Goal: Task Accomplishment & Management: Manage account settings

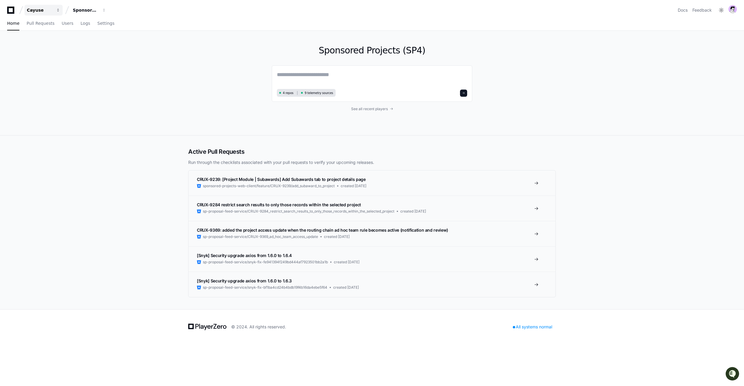
click at [58, 9] on span "button" at bounding box center [58, 10] width 4 height 4
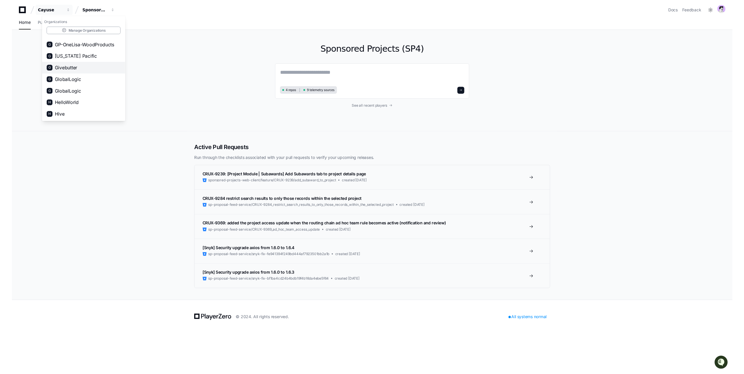
scroll to position [239, 0]
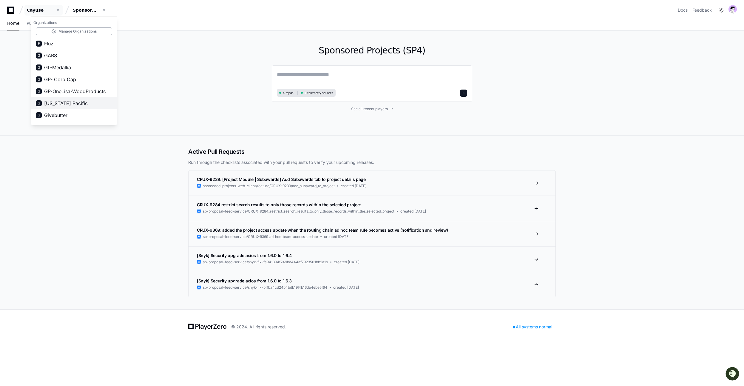
click at [64, 104] on span "[US_STATE] Pacific" at bounding box center [66, 103] width 44 height 7
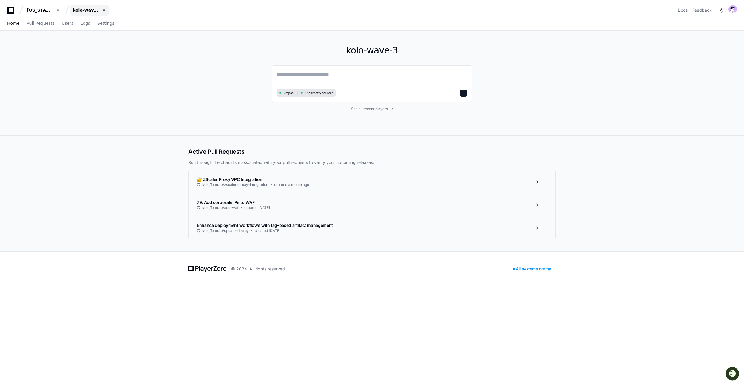
click at [98, 14] on button "kolo-wave-3" at bounding box center [89, 10] width 38 height 11
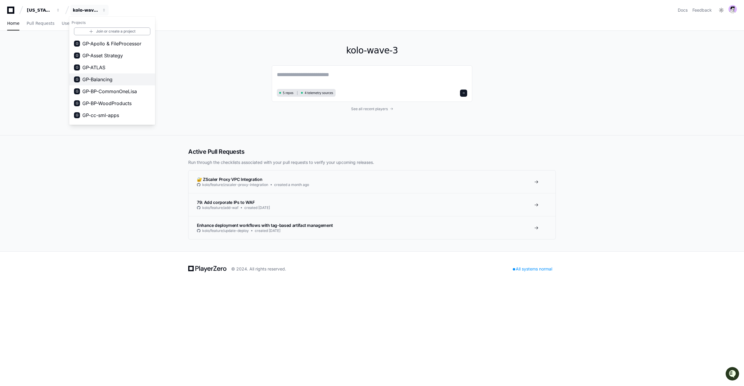
click at [96, 78] on span "GP-Balancing" at bounding box center [97, 79] width 30 height 7
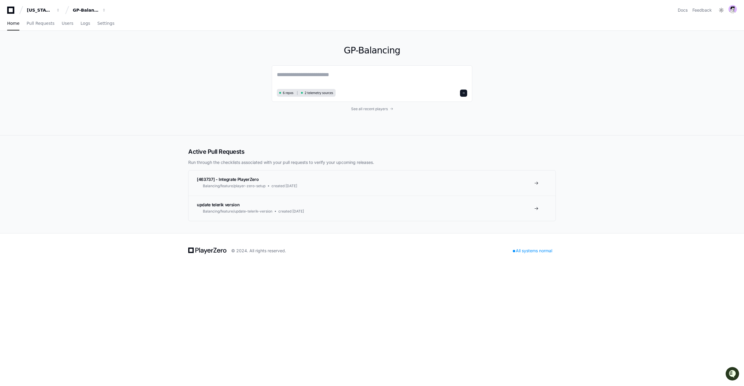
click at [107, 25] on div "Home Pull Requests Users Logs Settings" at bounding box center [372, 24] width 730 height 14
click at [102, 21] on span "Settings" at bounding box center [105, 23] width 17 height 4
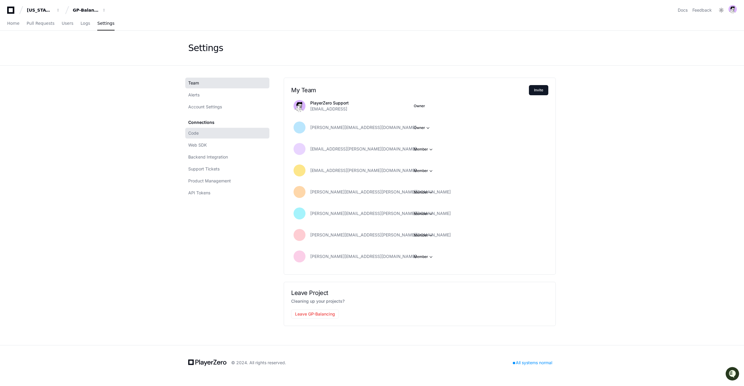
click at [205, 134] on link "Code" at bounding box center [227, 133] width 84 height 11
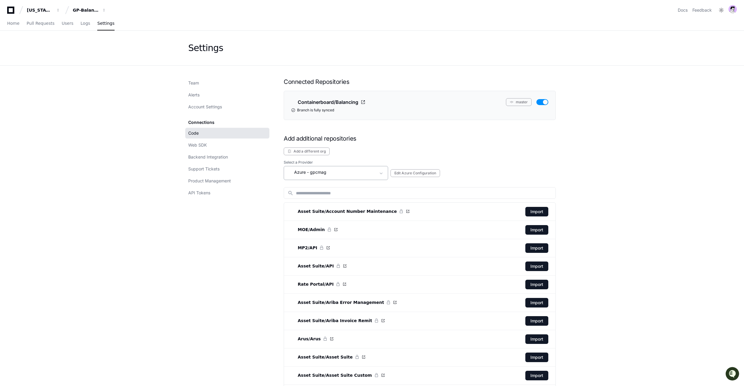
click at [345, 173] on div "Azure - gpcmag" at bounding box center [332, 172] width 88 height 7
click at [331, 190] on mat-option "Azure - gpcmag" at bounding box center [336, 191] width 104 height 14
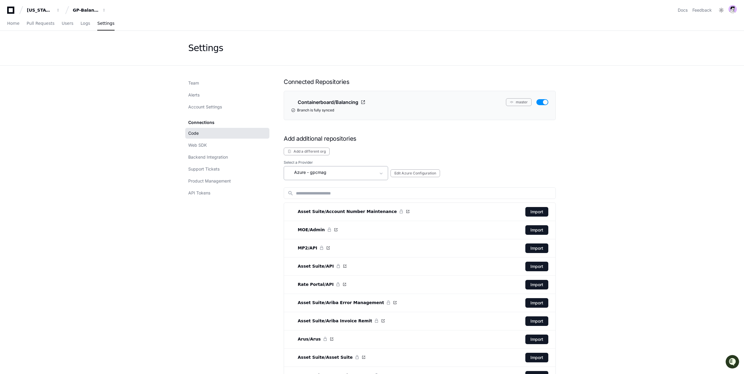
click at [311, 178] on div "Azure - gpcmag" at bounding box center [336, 173] width 104 height 14
click at [312, 208] on span "- gppkgit" at bounding box center [316, 206] width 19 height 6
click at [315, 170] on span "- gppkgit" at bounding box center [316, 172] width 19 height 6
click at [309, 221] on span "- gppkgit" at bounding box center [316, 221] width 19 height 6
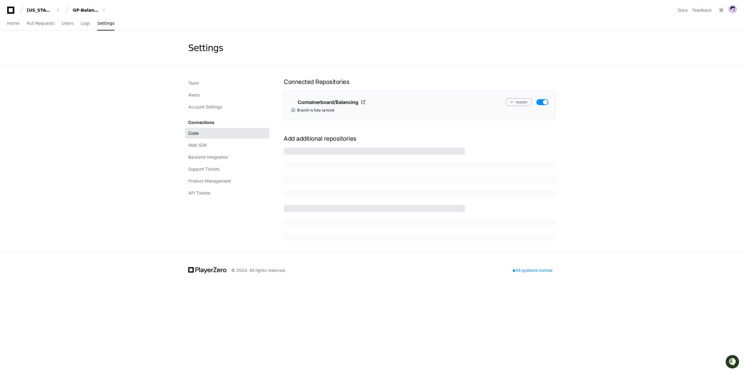
click at [166, 278] on div "© 2024. All rights reserved. All systems normal" at bounding box center [372, 269] width 744 height 35
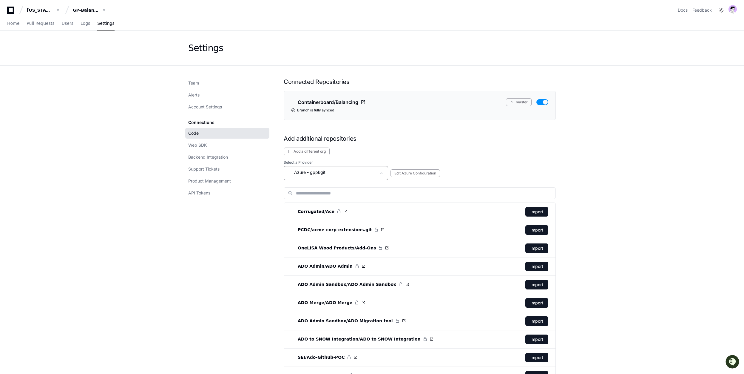
click at [309, 173] on span "- gppkgit" at bounding box center [316, 172] width 19 height 6
drag, startPoint x: 300, startPoint y: 234, endPoint x: 282, endPoint y: 240, distance: 18.3
click at [300, 234] on div "Github" at bounding box center [298, 235] width 19 height 6
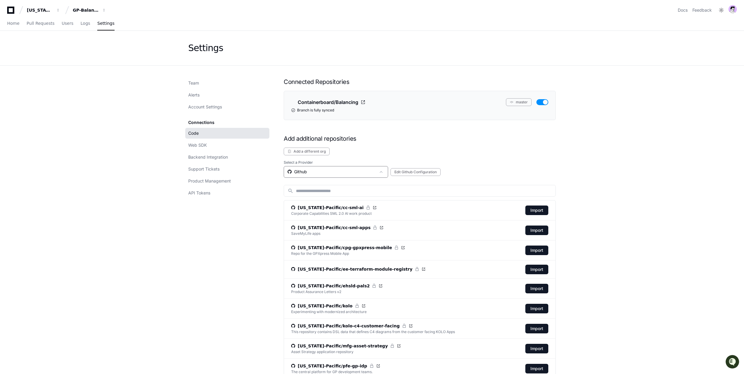
click at [305, 169] on div "Github" at bounding box center [332, 172] width 88 height 6
click at [303, 245] on div "Azure - gppkgit" at bounding box center [307, 247] width 37 height 7
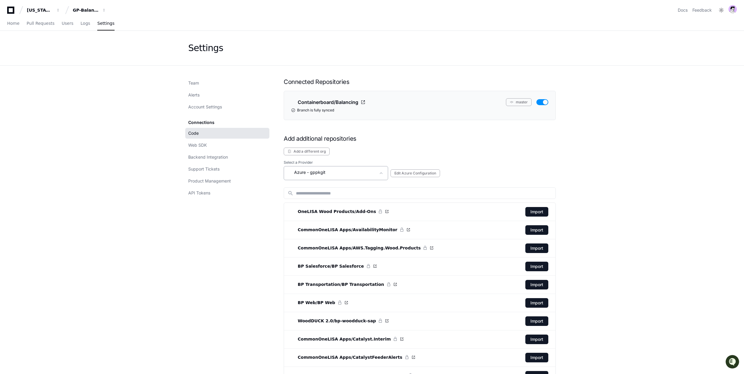
click at [309, 176] on mat-select "Azure - gppkgit" at bounding box center [332, 173] width 88 height 9
click at [315, 230] on span "- gppkgit" at bounding box center [316, 230] width 19 height 6
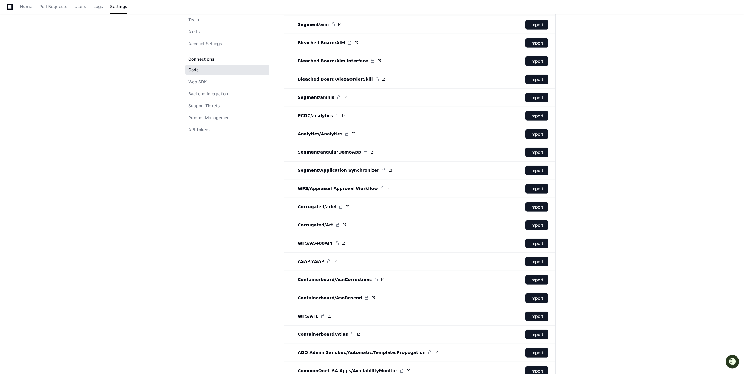
scroll to position [0, 0]
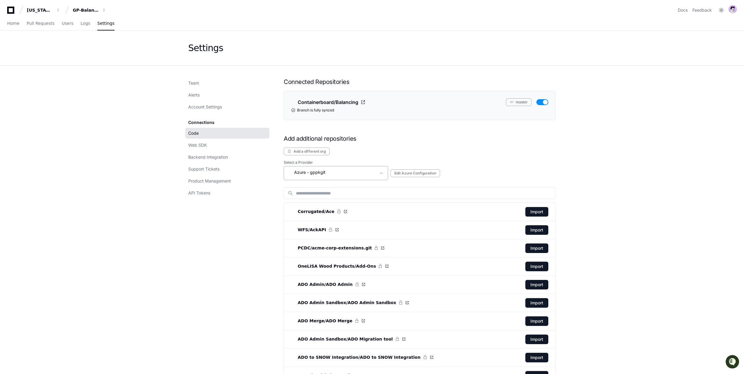
click at [327, 170] on div "Azure - gppkgit" at bounding box center [332, 172] width 88 height 7
click at [316, 216] on span "- gppkgit" at bounding box center [316, 215] width 19 height 6
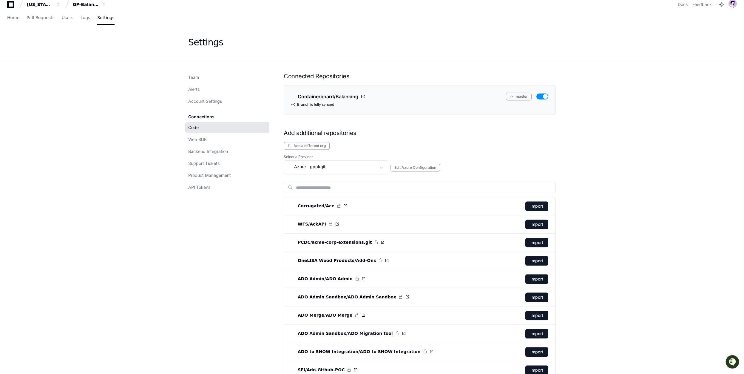
scroll to position [0, 0]
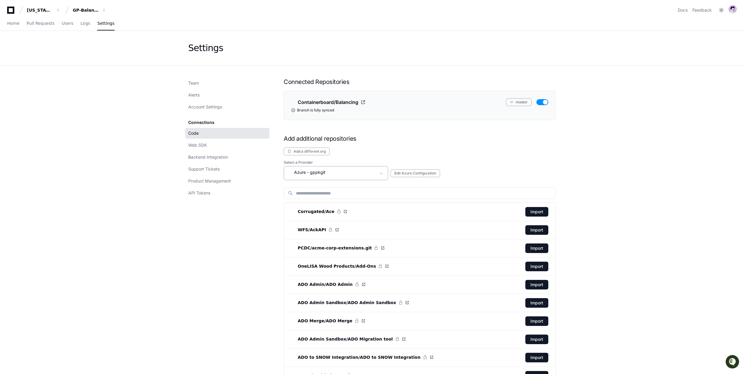
click at [301, 175] on div "Azure - gppkgit" at bounding box center [332, 172] width 88 height 7
click at [309, 253] on span "- gppkgit" at bounding box center [316, 254] width 19 height 6
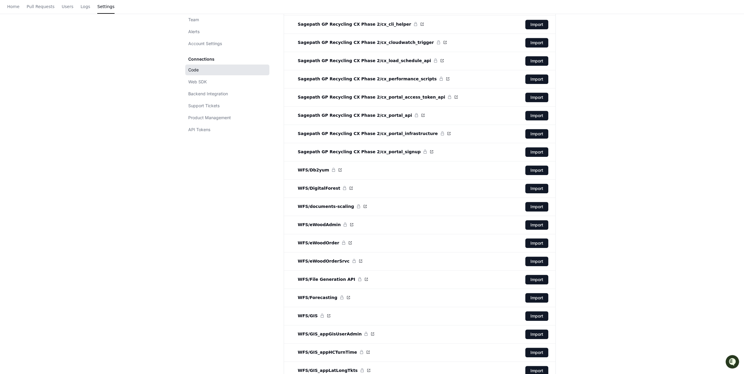
scroll to position [0, 0]
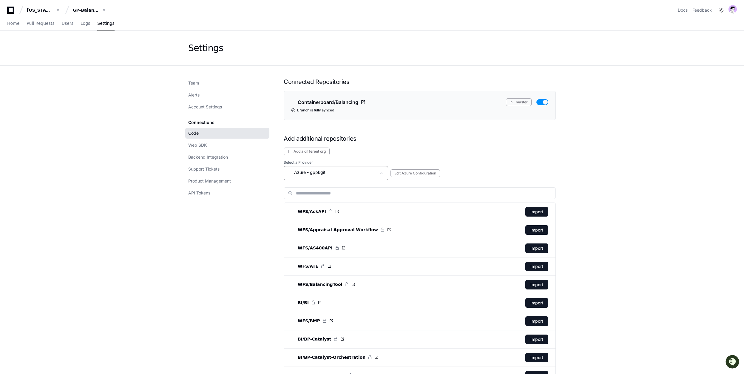
click at [346, 173] on div "Azure - gppkgit" at bounding box center [332, 172] width 88 height 7
click at [322, 232] on div "Azure - gpceehsit" at bounding box center [309, 235] width 41 height 7
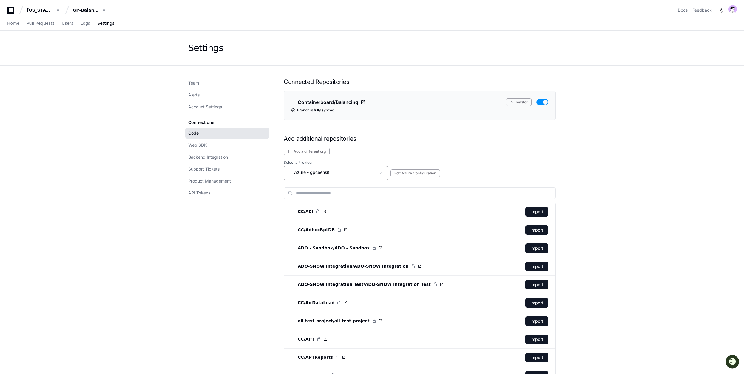
click at [358, 173] on div "Azure - gpceehsit" at bounding box center [332, 172] width 88 height 7
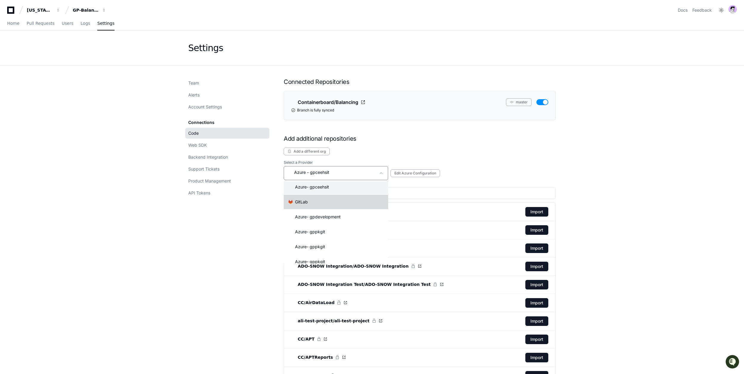
click at [316, 205] on mat-option ".cls-1{fill:#e24329;}.cls-2{fill:#fc6d26;}.cls-3{fill:#fca326;} GitLab" at bounding box center [336, 202] width 104 height 14
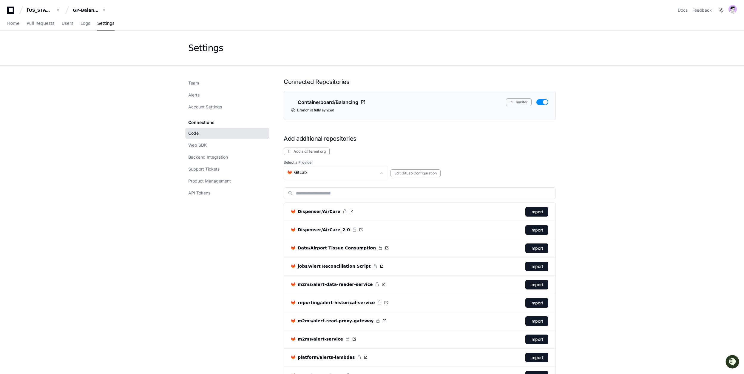
click at [308, 171] on div ".cls-1{fill:#e24329;}.cls-2{fill:#fc6d26;}.cls-3{fill:#fca326;} GitLab" at bounding box center [332, 172] width 88 height 7
click at [323, 234] on mat-option "Azure - gpdevelopment" at bounding box center [336, 230] width 104 height 14
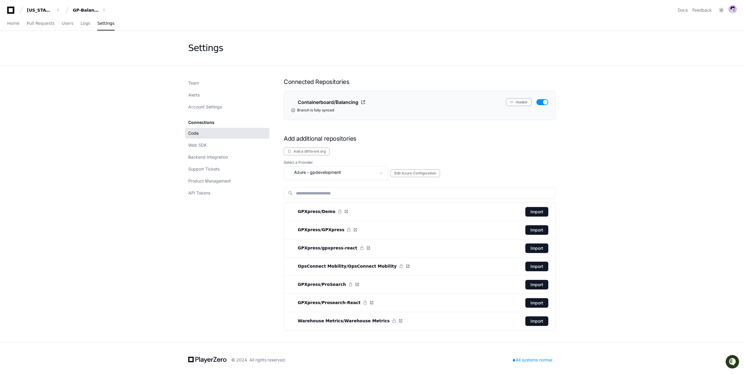
click at [89, 249] on app-setting "Settings Team Alerts Account Settings Connections Code Web SDK Backend Integrat…" at bounding box center [372, 186] width 744 height 311
click at [347, 172] on div "Azure - gpdevelopment" at bounding box center [332, 172] width 88 height 7
click at [313, 228] on span "- gppkgit" at bounding box center [316, 228] width 19 height 6
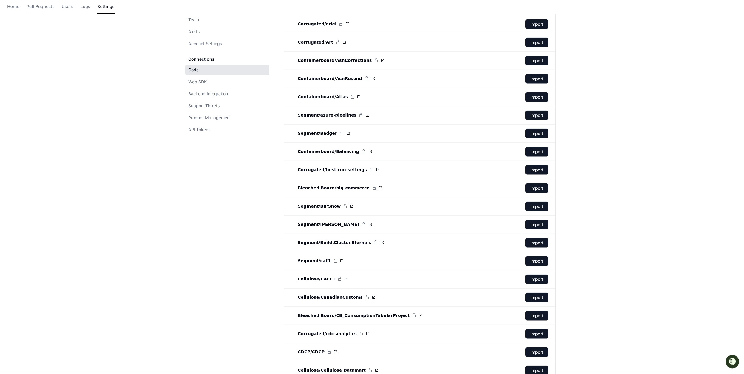
scroll to position [0, 0]
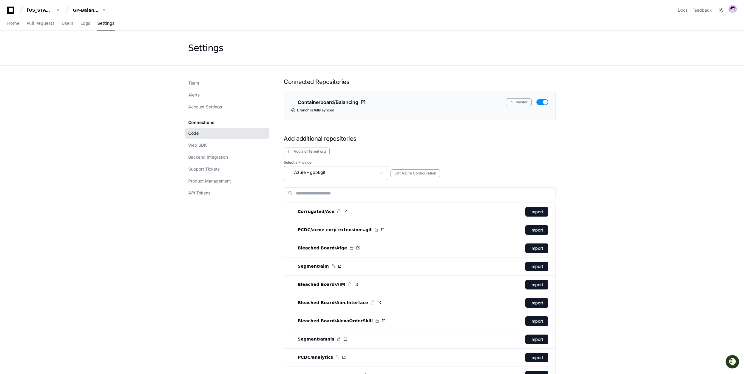
click at [349, 178] on div "Azure - gppkgit" at bounding box center [336, 173] width 104 height 14
click at [319, 225] on span "- gppkgit" at bounding box center [316, 226] width 19 height 6
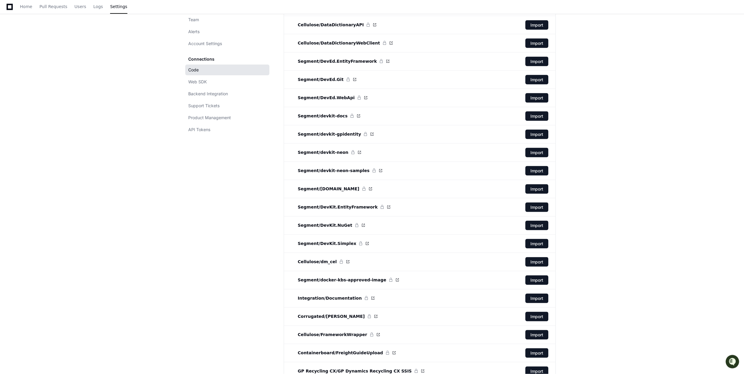
scroll to position [0, 0]
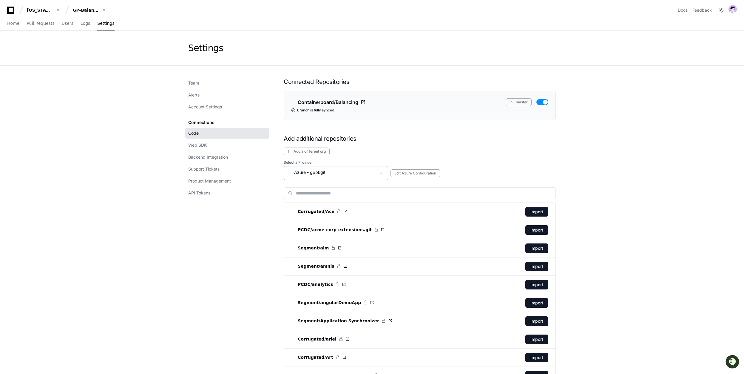
click at [337, 166] on div "Azure - gppkgit" at bounding box center [336, 173] width 104 height 14
click at [320, 231] on span "- gppkgit" at bounding box center [316, 233] width 19 height 6
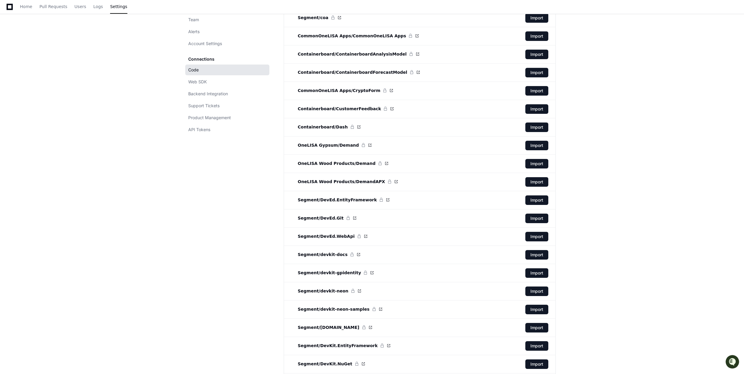
scroll to position [0, 0]
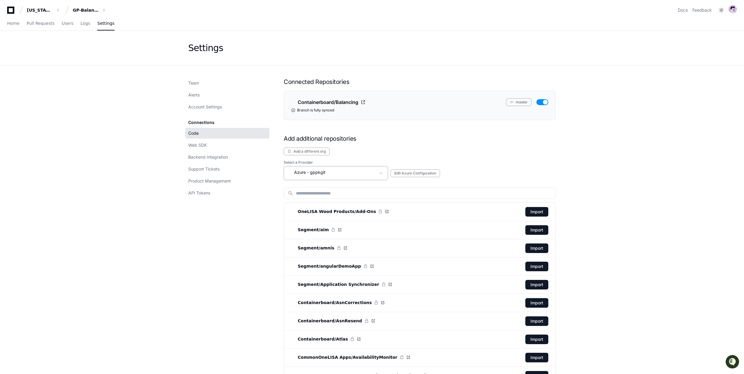
click at [349, 169] on div "Azure - gppkgit" at bounding box center [332, 172] width 88 height 7
click at [324, 212] on mat-option "Azure - gppkgit" at bounding box center [336, 208] width 104 height 14
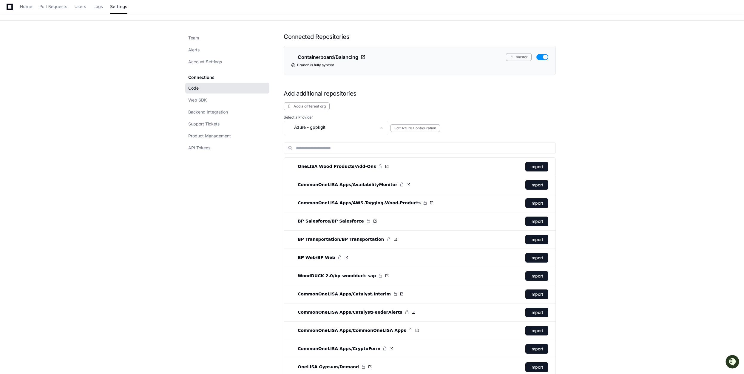
scroll to position [0, 0]
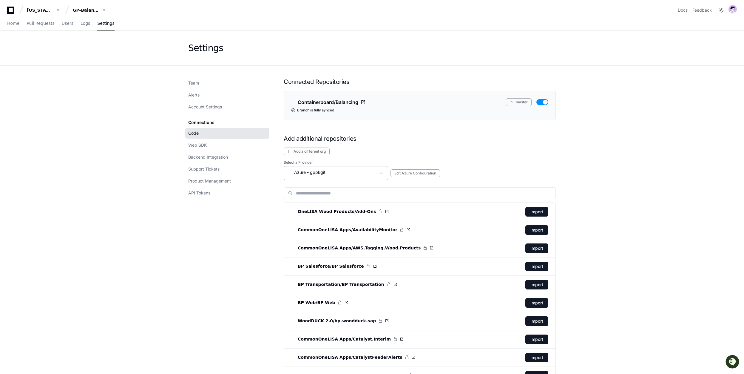
click at [336, 171] on div "Azure - gppkgit" at bounding box center [332, 172] width 88 height 7
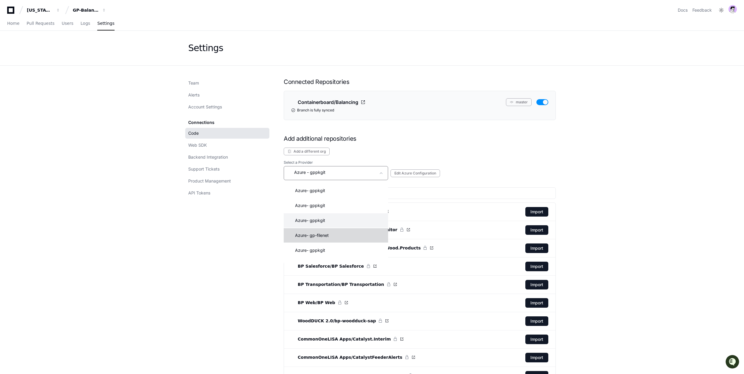
click at [315, 241] on mat-option "Azure - gp-filenet" at bounding box center [336, 235] width 104 height 14
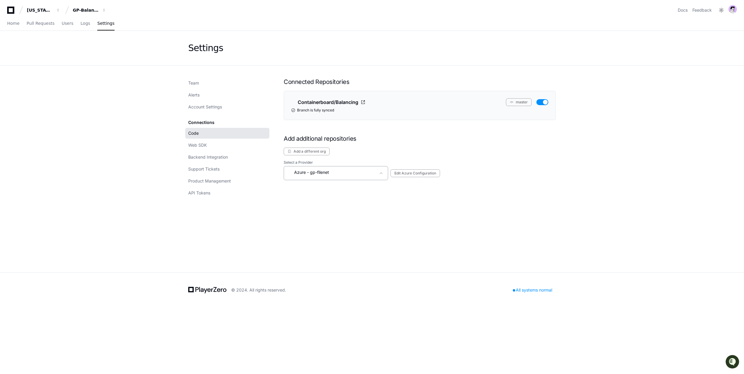
click at [327, 177] on mat-select "Azure - gp-filenet" at bounding box center [332, 173] width 88 height 9
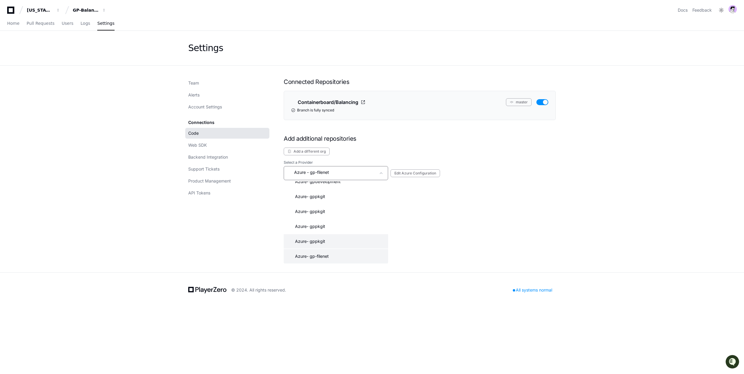
scroll to position [176, 0]
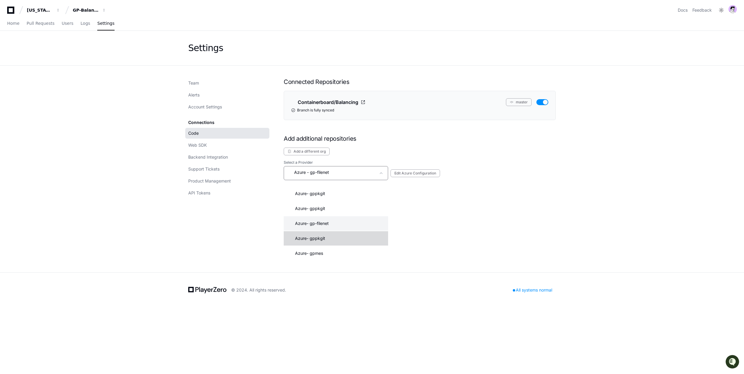
click at [320, 242] on mat-option "Azure - gppkgit" at bounding box center [336, 238] width 104 height 14
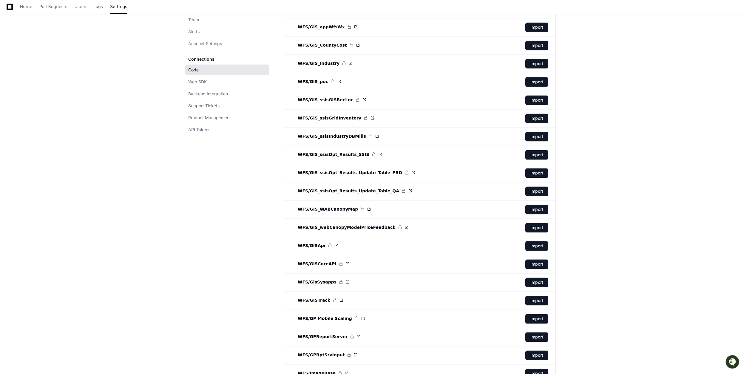
scroll to position [0, 0]
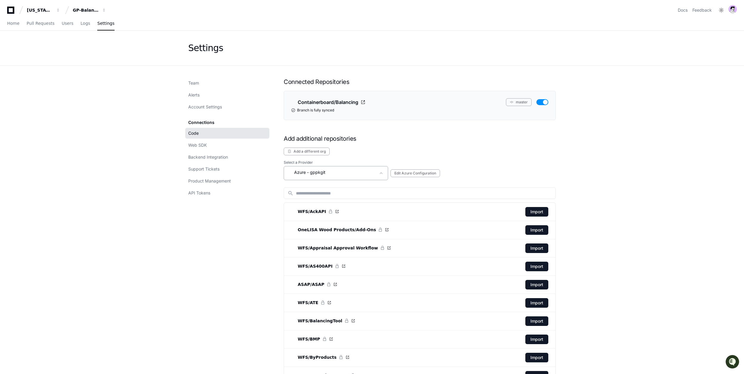
click at [371, 178] on div "Azure - gppkgit" at bounding box center [336, 173] width 104 height 14
click at [312, 252] on span "- gpmes" at bounding box center [315, 253] width 16 height 6
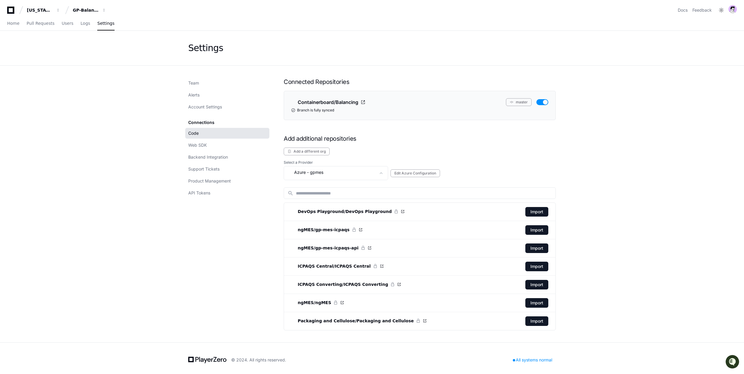
click at [157, 247] on app-setting "Settings Team Alerts Account Settings Connections Code Web SDK Backend Integrat…" at bounding box center [372, 186] width 744 height 311
click at [96, 10] on div "GP-Balancing" at bounding box center [86, 10] width 26 height 6
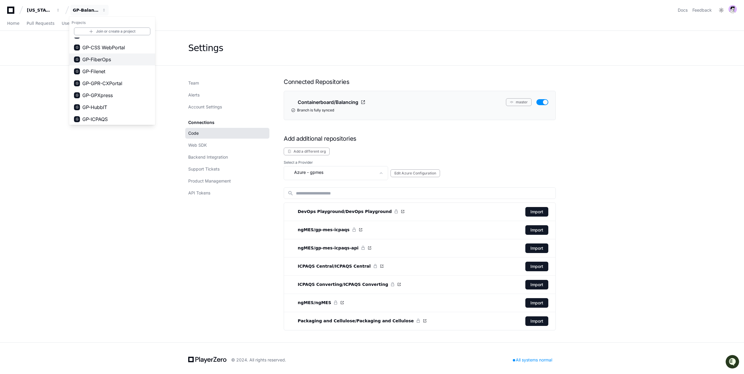
scroll to position [177, 0]
click at [48, 8] on div "[US_STATE] Pacific" at bounding box center [40, 10] width 26 height 6
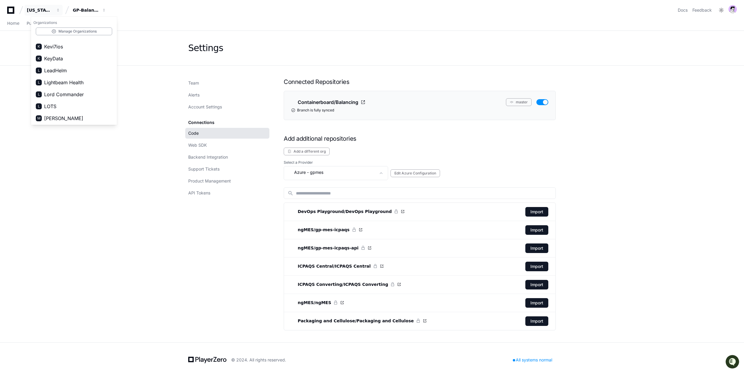
scroll to position [473, 0]
click at [58, 51] on span "KeyData" at bounding box center [53, 48] width 19 height 7
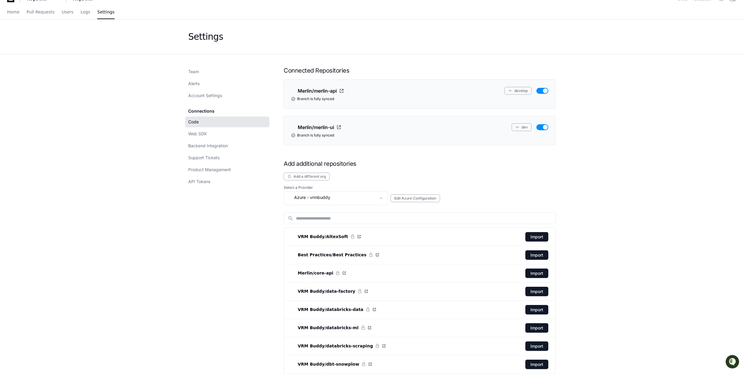
scroll to position [0, 0]
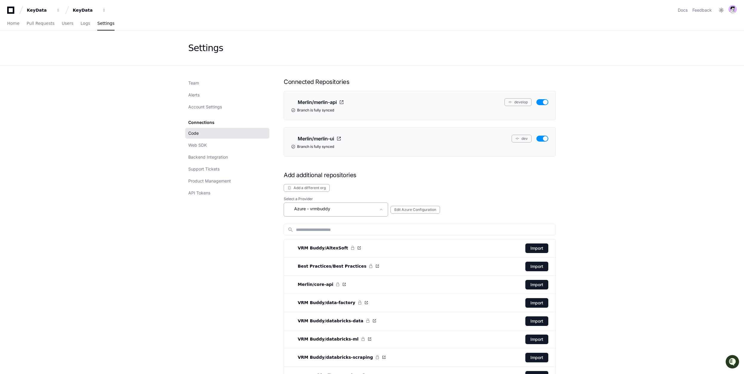
drag, startPoint x: 340, startPoint y: 217, endPoint x: 340, endPoint y: 213, distance: 3.3
click at [339, 211] on div "Azure - vrmbuddy" at bounding box center [332, 208] width 88 height 7
click at [307, 241] on div "Github" at bounding box center [298, 242] width 19 height 6
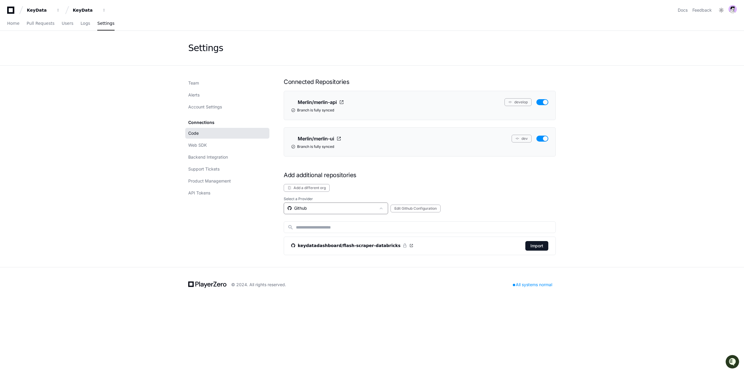
click at [318, 211] on mat-select "Github" at bounding box center [332, 208] width 88 height 6
click at [311, 226] on span "- vrmbuddy" at bounding box center [318, 225] width 23 height 6
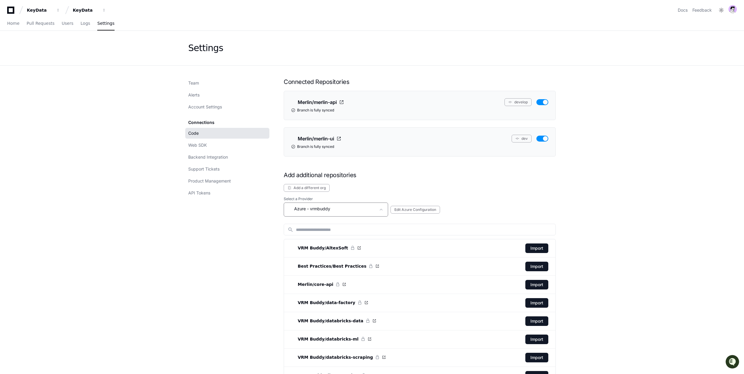
click at [331, 211] on div "Azure - vrmbuddy" at bounding box center [332, 208] width 88 height 7
click at [331, 211] on div at bounding box center [372, 187] width 744 height 374
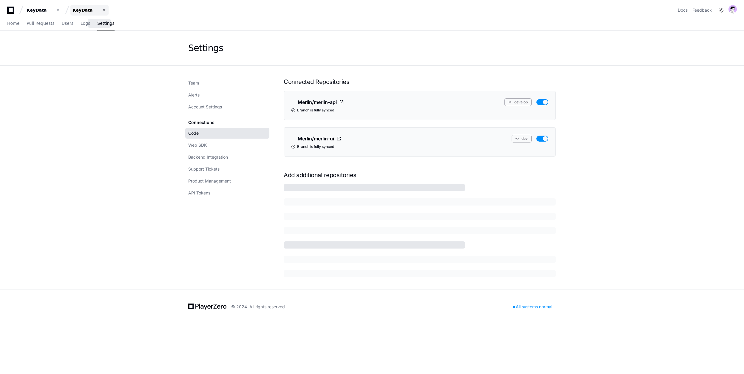
click at [92, 7] on div "KeyData" at bounding box center [86, 10] width 26 height 6
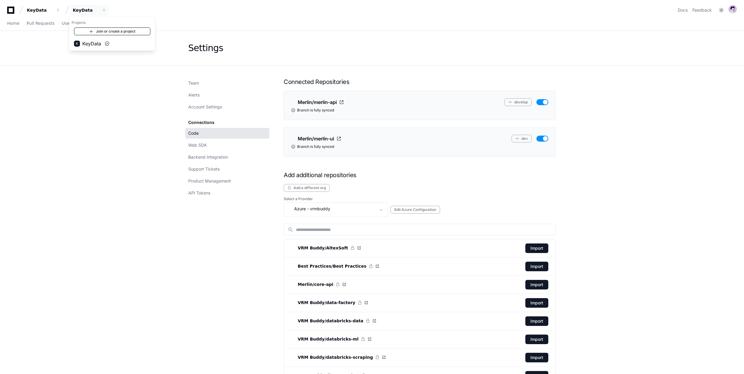
click at [106, 31] on link "Join or create a project" at bounding box center [112, 31] width 76 height 8
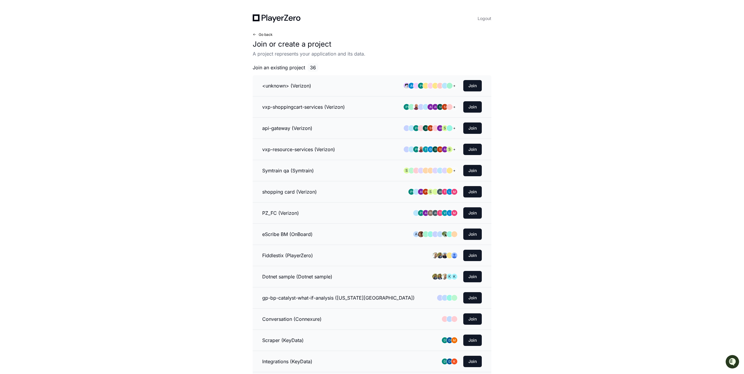
click at [265, 32] on span "Go back" at bounding box center [266, 34] width 14 height 5
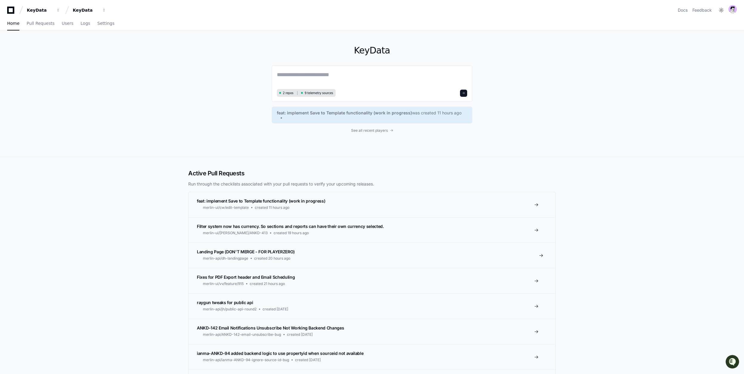
click at [211, 250] on span "Landing Page (DON'T MERGE - FOR PLAYERZERO)" at bounding box center [246, 251] width 98 height 5
click at [97, 22] on span "Settings" at bounding box center [105, 23] width 17 height 4
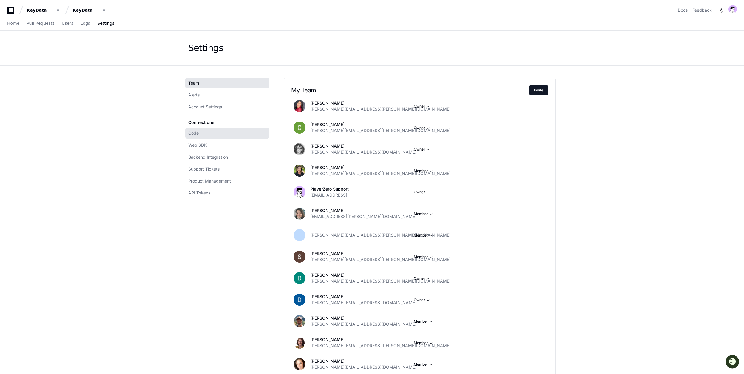
click at [199, 130] on link "Code" at bounding box center [227, 133] width 84 height 11
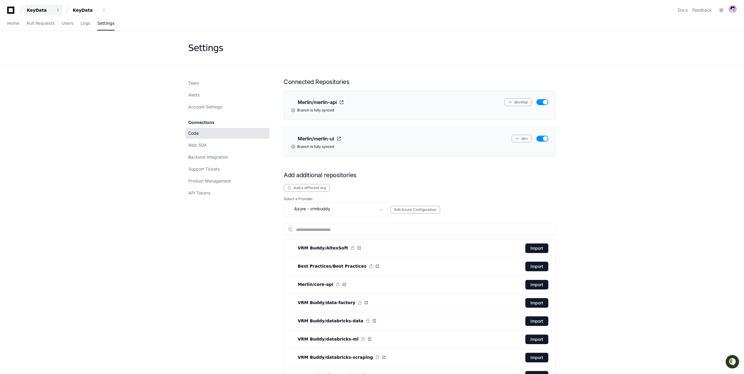
click at [33, 12] on div "KeyData" at bounding box center [40, 10] width 26 height 6
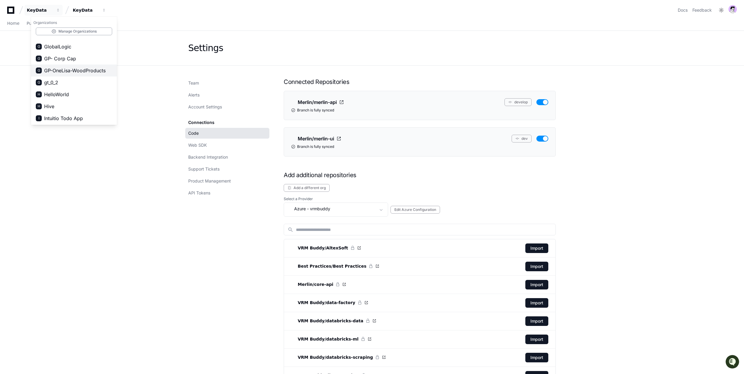
scroll to position [329, 0]
click at [53, 105] on span "Hive" at bounding box center [49, 107] width 10 height 7
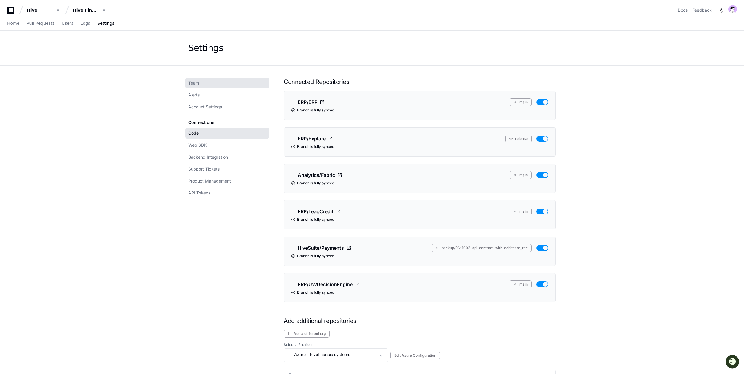
click at [201, 83] on link "Team" at bounding box center [227, 83] width 84 height 11
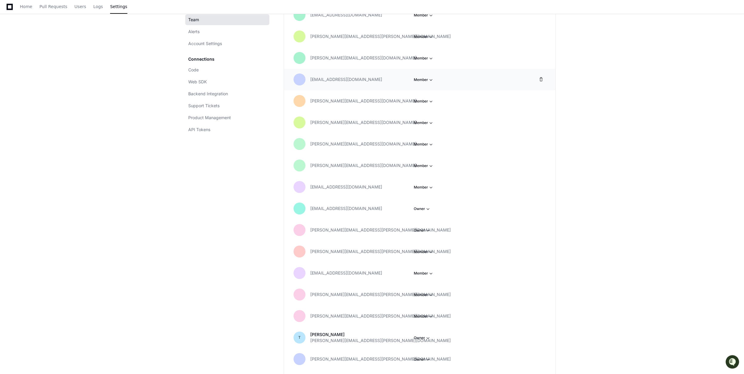
scroll to position [458, 0]
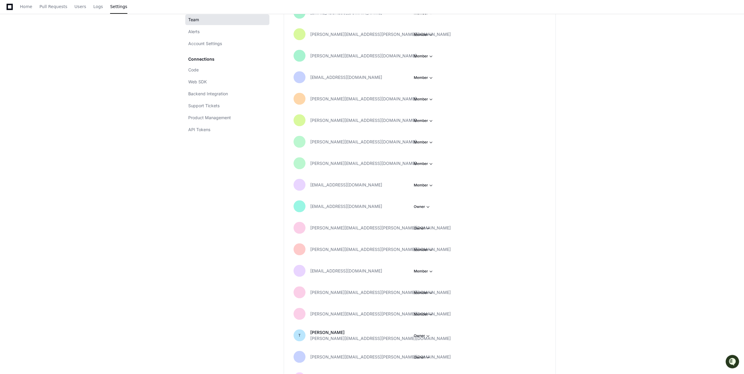
click at [198, 265] on div "Team Alerts Account Settings Connections Code Web SDK Backend Integration Suppo…" at bounding box center [228, 115] width 81 height 993
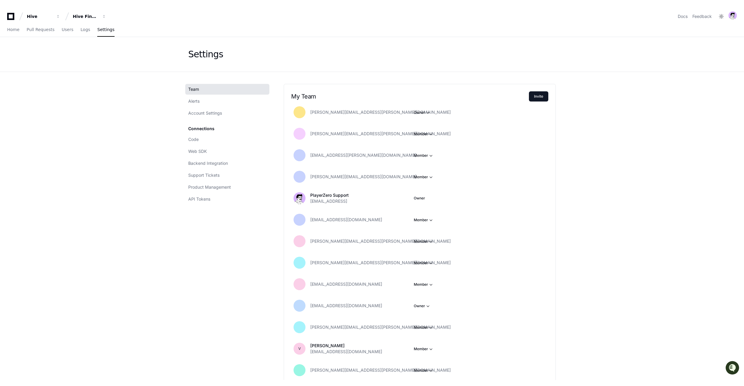
scroll to position [195, 0]
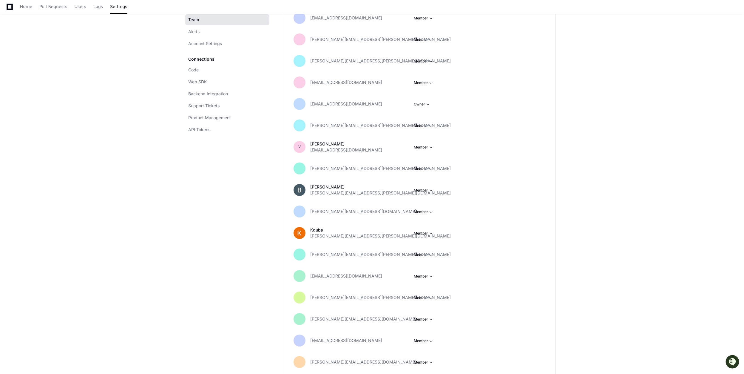
click at [203, 232] on div "Team Alerts Account Settings Connections Code Web SDK Backend Integration Suppo…" at bounding box center [228, 378] width 81 height 993
click at [86, 272] on app-setting "Settings Team Alerts Account Settings Connections Code Web SDK Backend Integrat…" at bounding box center [372, 361] width 744 height 1052
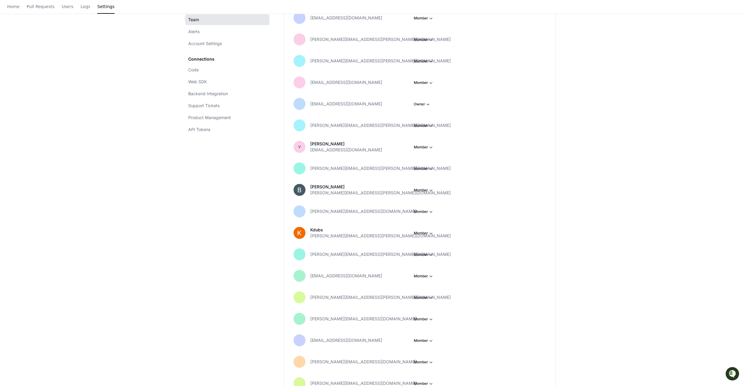
scroll to position [0, 0]
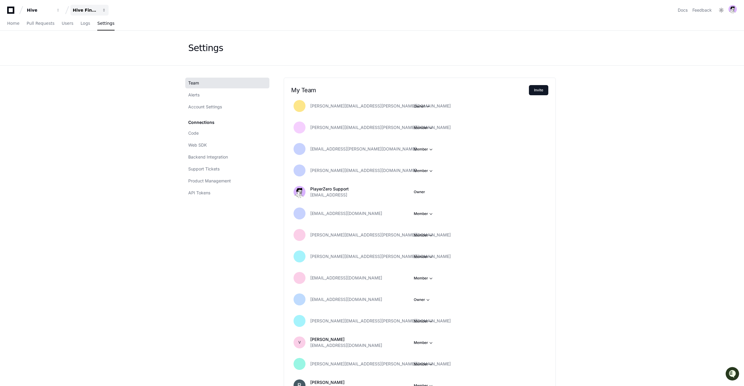
click at [94, 12] on div "Hive Financial Systems" at bounding box center [86, 10] width 26 height 6
click at [50, 16] on app-nav "Hive Hive Financial Systems Projects Join or create a project H Hive Financial …" at bounding box center [372, 15] width 744 height 31
click at [49, 12] on div "Hive" at bounding box center [40, 10] width 26 height 6
click at [185, 33] on div "Settings" at bounding box center [372, 48] width 382 height 35
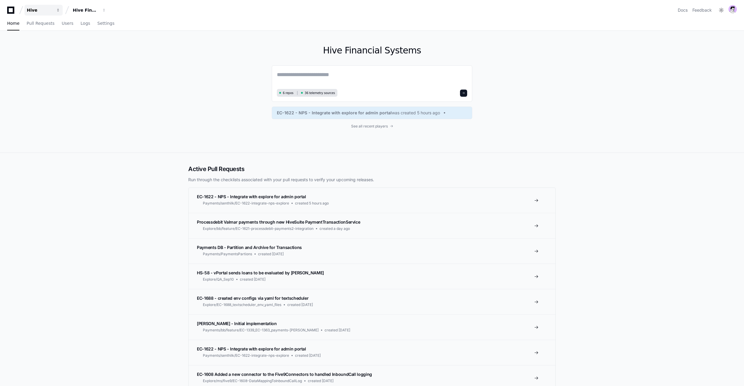
click at [47, 10] on div "Hive" at bounding box center [40, 10] width 26 height 6
click at [58, 87] on span "KeyData" at bounding box center [53, 88] width 19 height 7
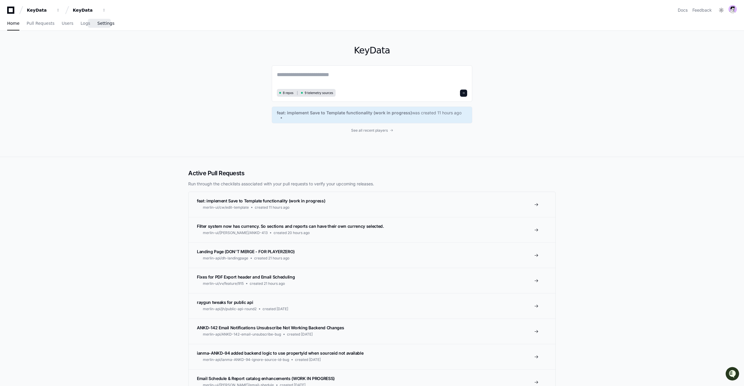
click at [100, 22] on span "Settings" at bounding box center [105, 23] width 17 height 4
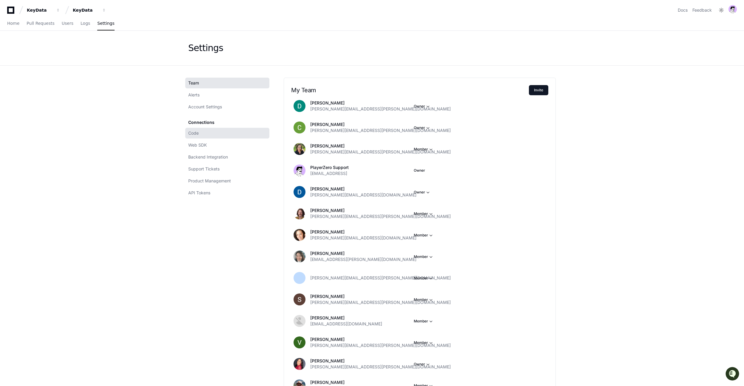
click at [205, 134] on link "Code" at bounding box center [227, 133] width 84 height 11
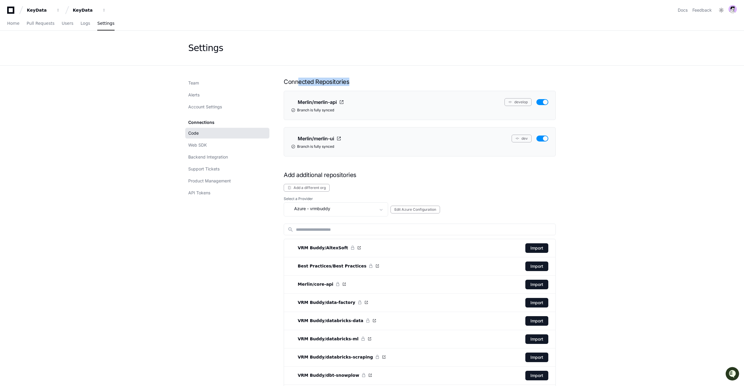
drag, startPoint x: 363, startPoint y: 83, endPoint x: 298, endPoint y: 82, distance: 64.5
click at [298, 82] on h1 "Connected Repositories" at bounding box center [420, 82] width 272 height 8
drag, startPoint x: 359, startPoint y: 175, endPoint x: 282, endPoint y: 175, distance: 76.7
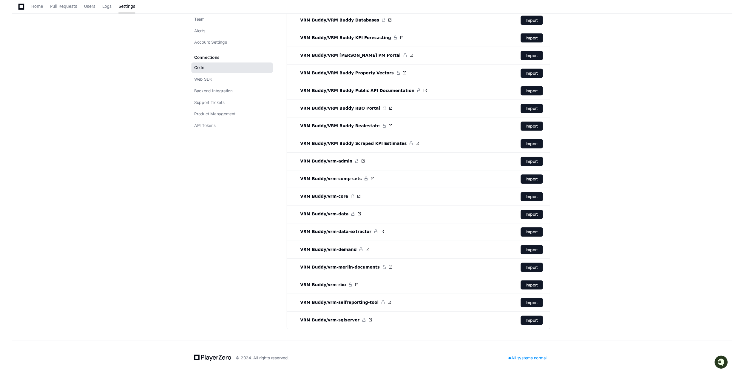
scroll to position [828, 0]
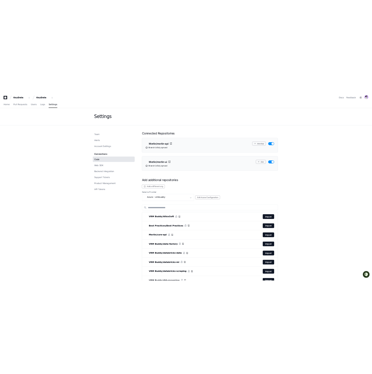
scroll to position [0, 0]
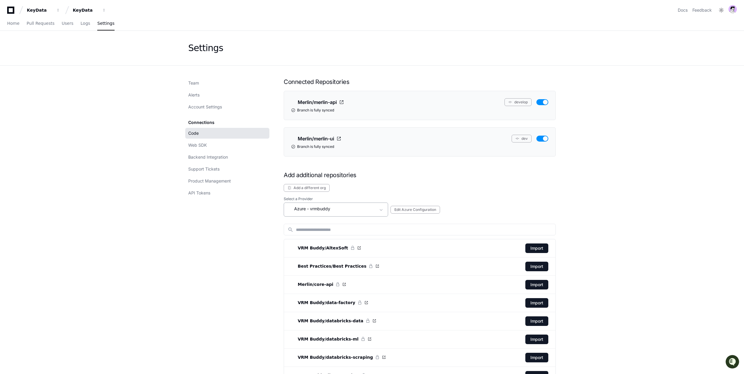
click at [347, 213] on mat-select "Azure - vrmbuddy" at bounding box center [332, 209] width 88 height 9
click at [347, 213] on div at bounding box center [372, 187] width 744 height 374
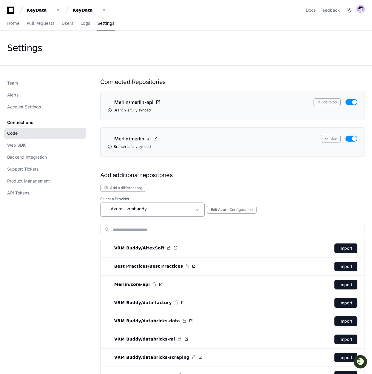
click at [151, 214] on div "Azure - vrmbuddy" at bounding box center [152, 209] width 104 height 14
click at [141, 212] on div at bounding box center [186, 187] width 372 height 374
click at [92, 12] on div "KeyData" at bounding box center [86, 10] width 26 height 6
click at [100, 33] on link "Join or create a project" at bounding box center [112, 31] width 76 height 8
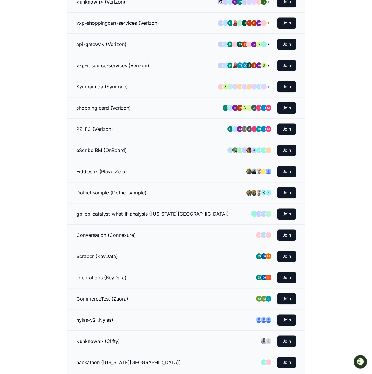
scroll to position [126, 0]
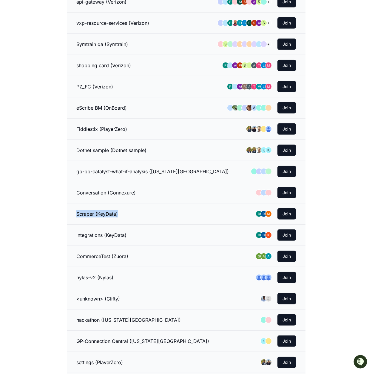
drag, startPoint x: 119, startPoint y: 210, endPoint x: 81, endPoint y: 209, distance: 38.5
click at [81, 209] on li "Scraper (KeyData) Join" at bounding box center [186, 213] width 239 height 21
drag, startPoint x: 141, startPoint y: 228, endPoint x: 84, endPoint y: 229, distance: 56.4
click at [87, 230] on li "Integrations (KeyData) Join" at bounding box center [186, 234] width 239 height 21
click at [284, 214] on button "Join" at bounding box center [287, 213] width 19 height 11
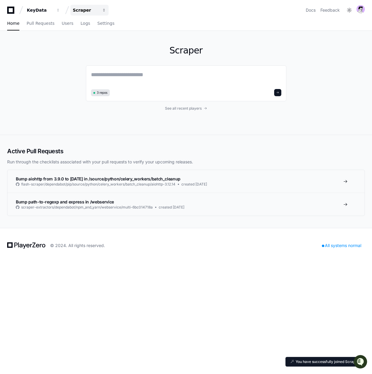
click at [96, 12] on div "Scraper" at bounding box center [86, 10] width 26 height 6
click at [96, 34] on link "Join or create a project" at bounding box center [112, 31] width 76 height 8
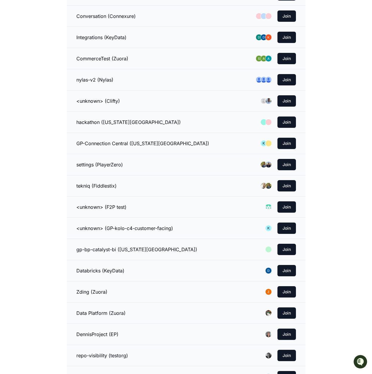
scroll to position [324, 0]
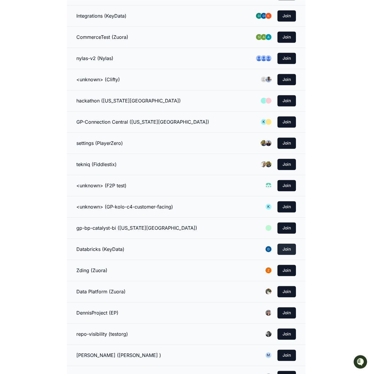
click at [287, 248] on button "Join" at bounding box center [287, 248] width 19 height 11
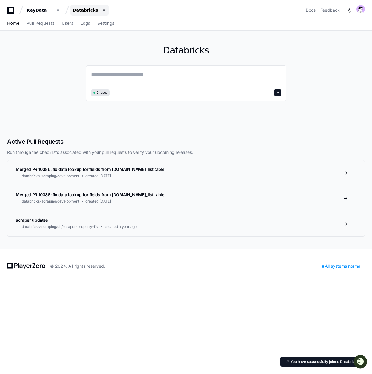
click at [78, 8] on div "Databricks" at bounding box center [86, 10] width 26 height 6
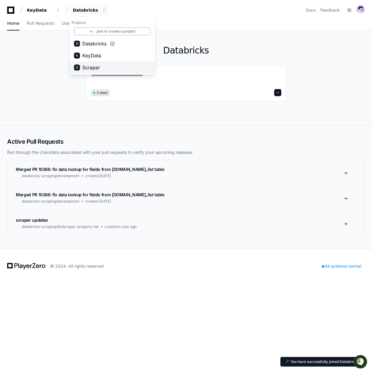
click at [92, 65] on span "Scraper" at bounding box center [91, 67] width 18 height 7
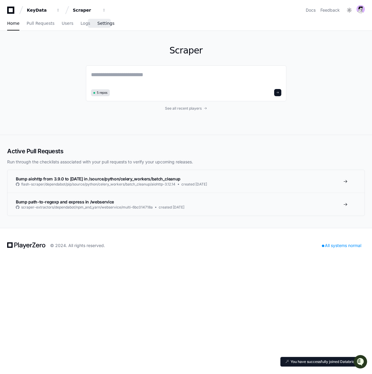
click at [104, 21] on link "Settings" at bounding box center [105, 24] width 17 height 14
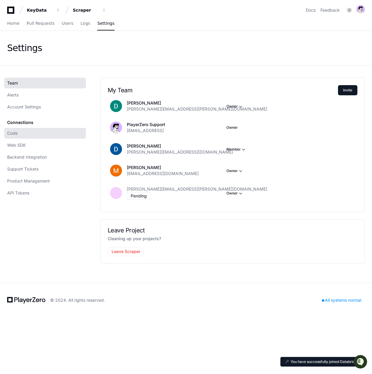
click at [24, 134] on link "Code" at bounding box center [45, 133] width 82 height 11
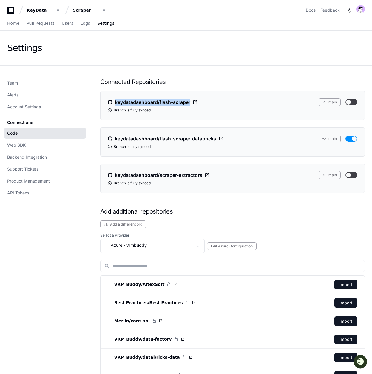
drag, startPoint x: 209, startPoint y: 101, endPoint x: 100, endPoint y: 105, distance: 108.4
click at [100, 105] on li "keydatadashboard/flash-scraper main Branch is fully synced" at bounding box center [232, 105] width 265 height 29
drag, startPoint x: 211, startPoint y: 173, endPoint x: 160, endPoint y: 128, distance: 67.7
click at [113, 173] on div "keydatadashboard/scraper-extractors main" at bounding box center [233, 175] width 250 height 8
click at [234, 168] on li "keydatadashboard/scraper-extractors main Branch is fully synced" at bounding box center [232, 178] width 265 height 29
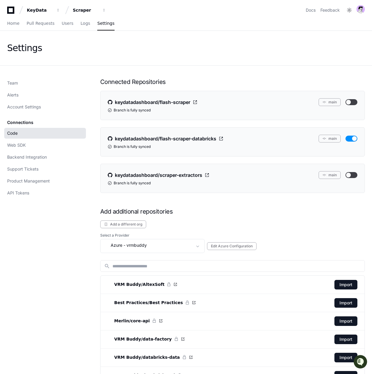
click at [230, 175] on div "keydatadashboard/scraper-extractors main" at bounding box center [233, 175] width 250 height 8
drag, startPoint x: 210, startPoint y: 100, endPoint x: 108, endPoint y: 104, distance: 101.8
click at [108, 104] on div "keydatadashboard/flash-scraper main" at bounding box center [233, 102] width 250 height 8
click at [229, 173] on div "keydatadashboard/scraper-extractors main" at bounding box center [233, 175] width 250 height 8
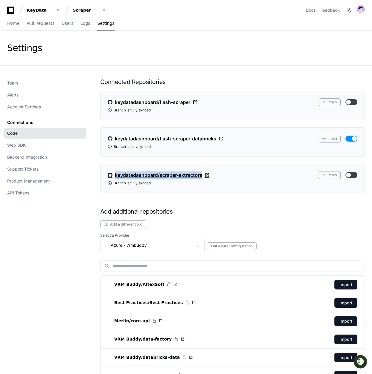
drag, startPoint x: 228, startPoint y: 173, endPoint x: 118, endPoint y: 175, distance: 109.8
click at [118, 175] on div "keydatadashboard/scraper-extractors main" at bounding box center [233, 175] width 250 height 8
